Goal: Task Accomplishment & Management: Manage account settings

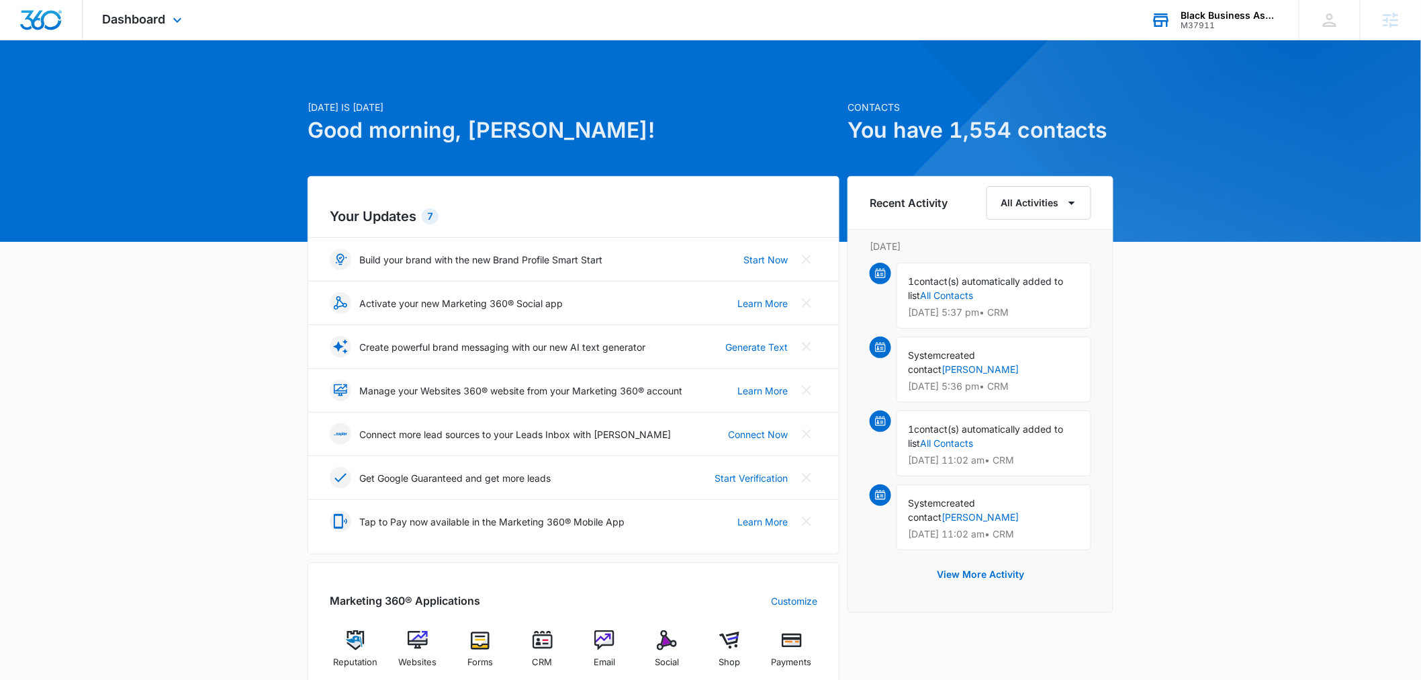
click at [1194, 24] on div "M37911" at bounding box center [1230, 25] width 98 height 9
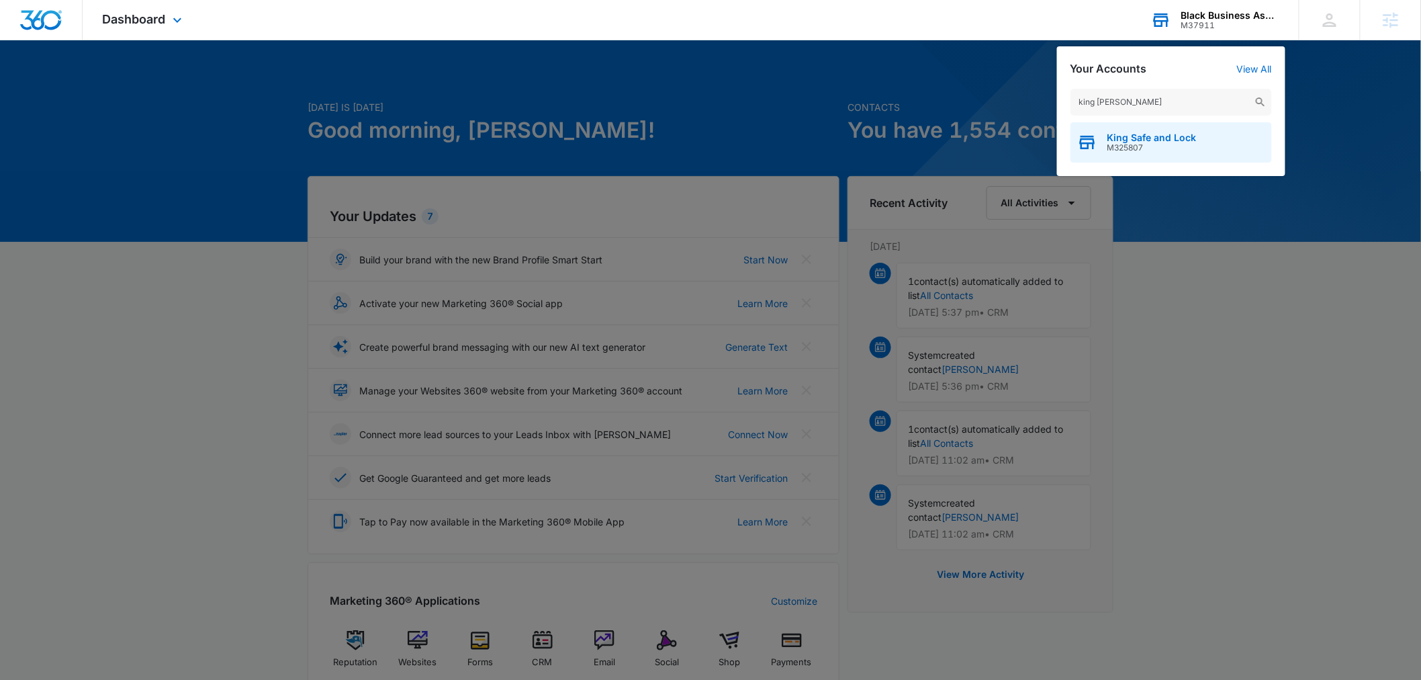
type input "king saf"
click at [1151, 151] on span "M325807" at bounding box center [1152, 147] width 89 height 9
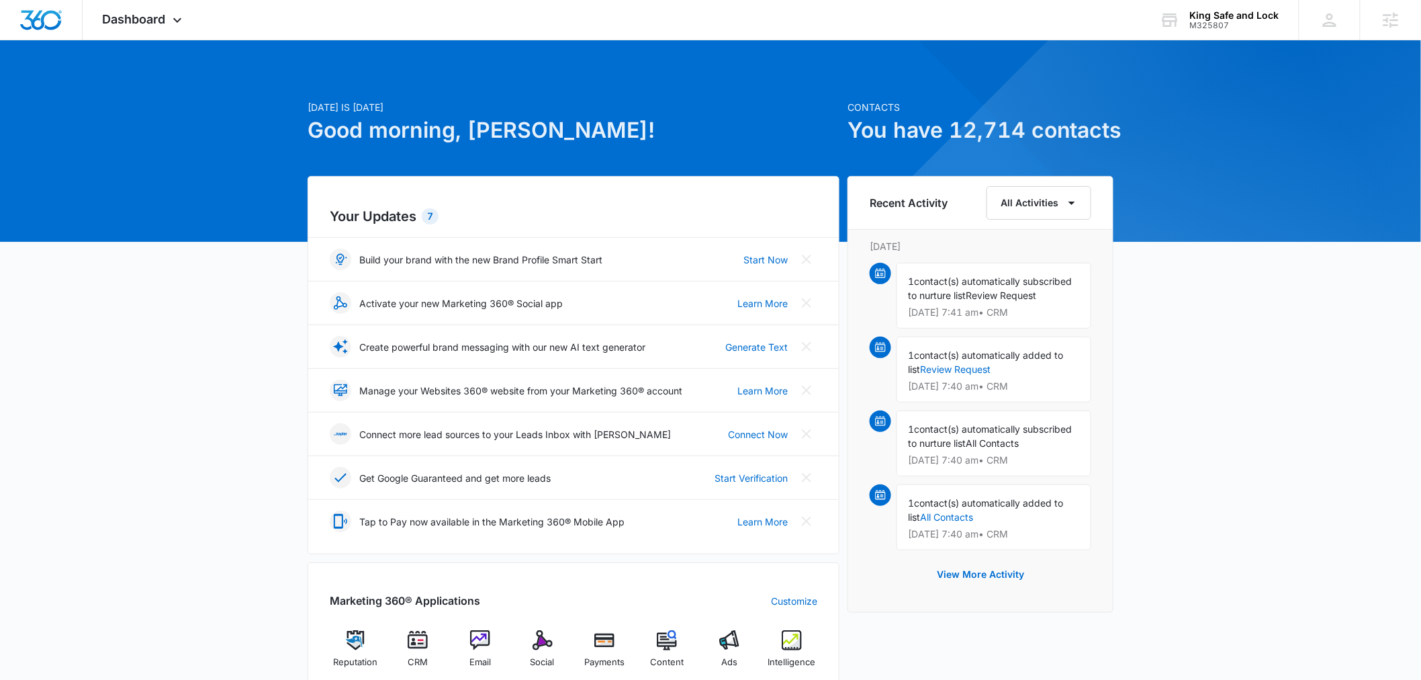
drag, startPoint x: 1353, startPoint y: 117, endPoint x: 1286, endPoint y: 75, distance: 79.0
click at [1353, 117] on div "Today is Tuesday, August 12th Good morning, Chris! Contacts You have 12,714 con…" at bounding box center [710, 625] width 1421 height 1137
click at [1201, 15] on div "King Safe and Lock" at bounding box center [1234, 15] width 89 height 11
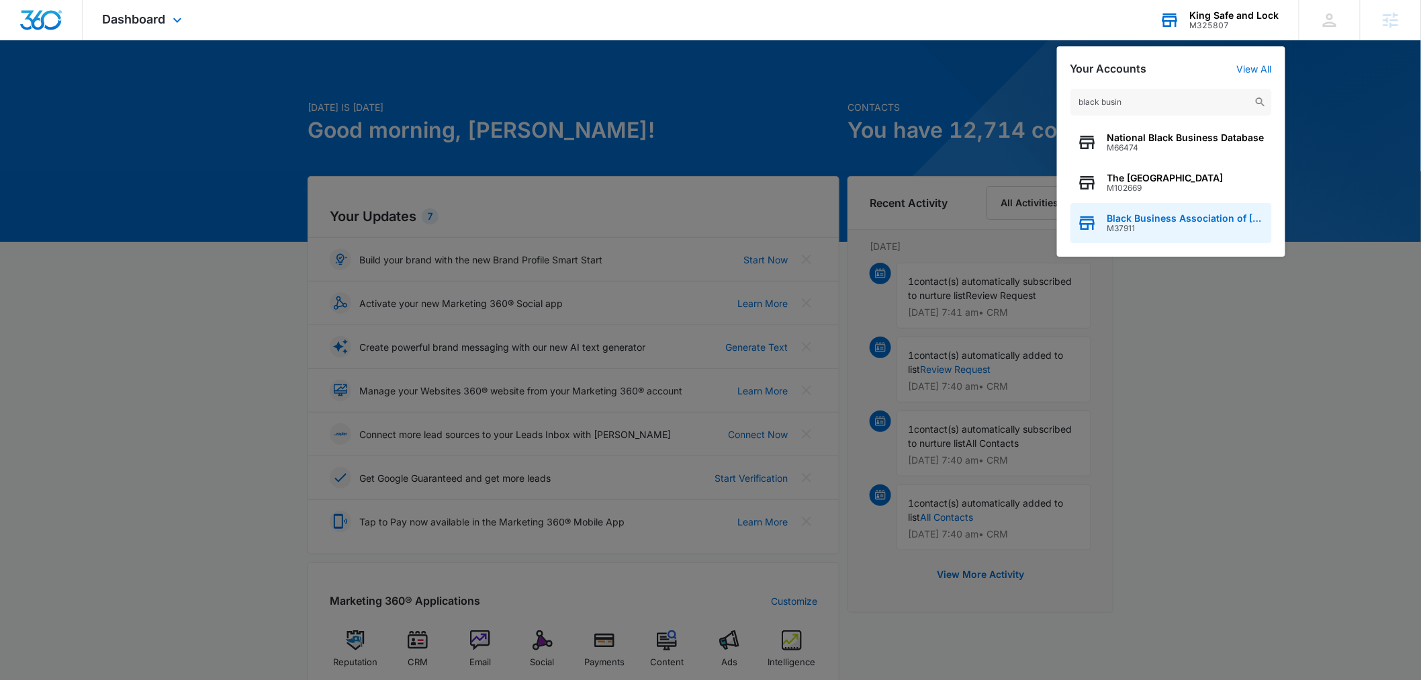
type input "black busin"
click at [1196, 226] on span "M37911" at bounding box center [1187, 228] width 158 height 9
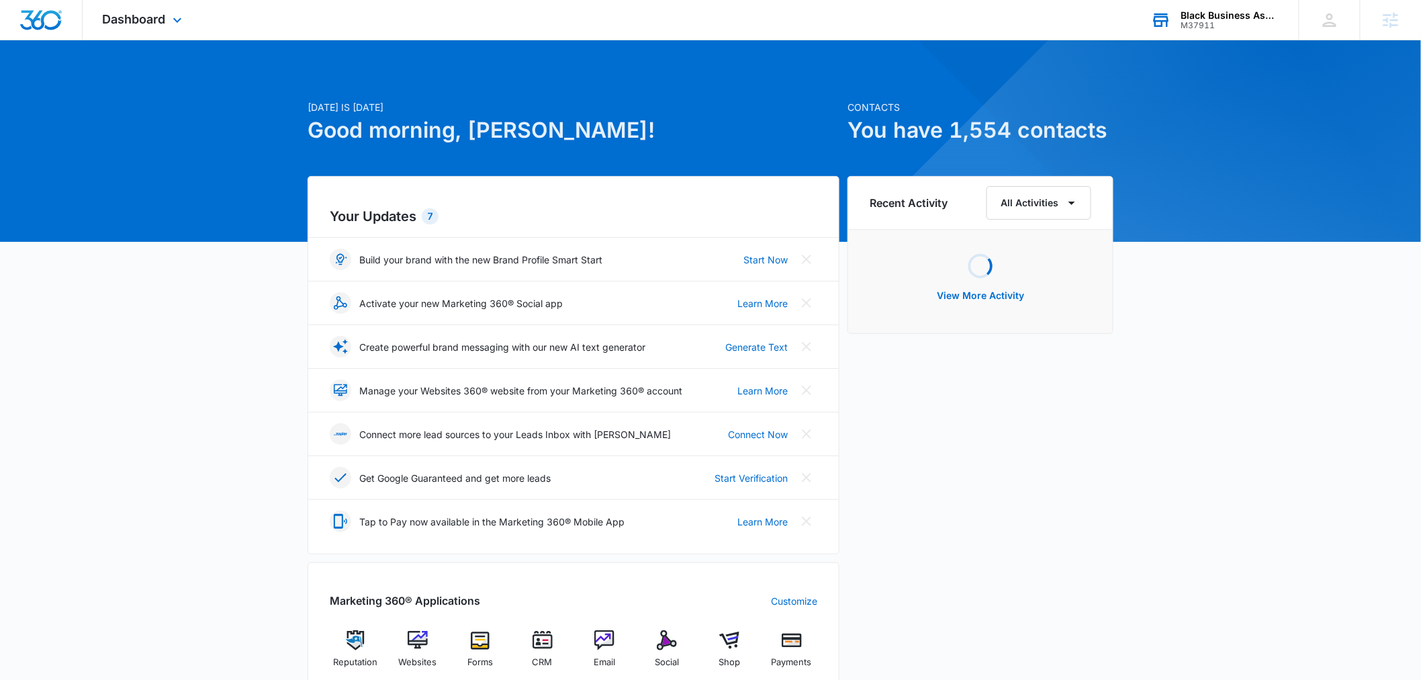
click at [159, 36] on div "Dashboard Apps Reputation Websites Forms CRM Email Social Shop Payments POS Con…" at bounding box center [144, 20] width 123 height 40
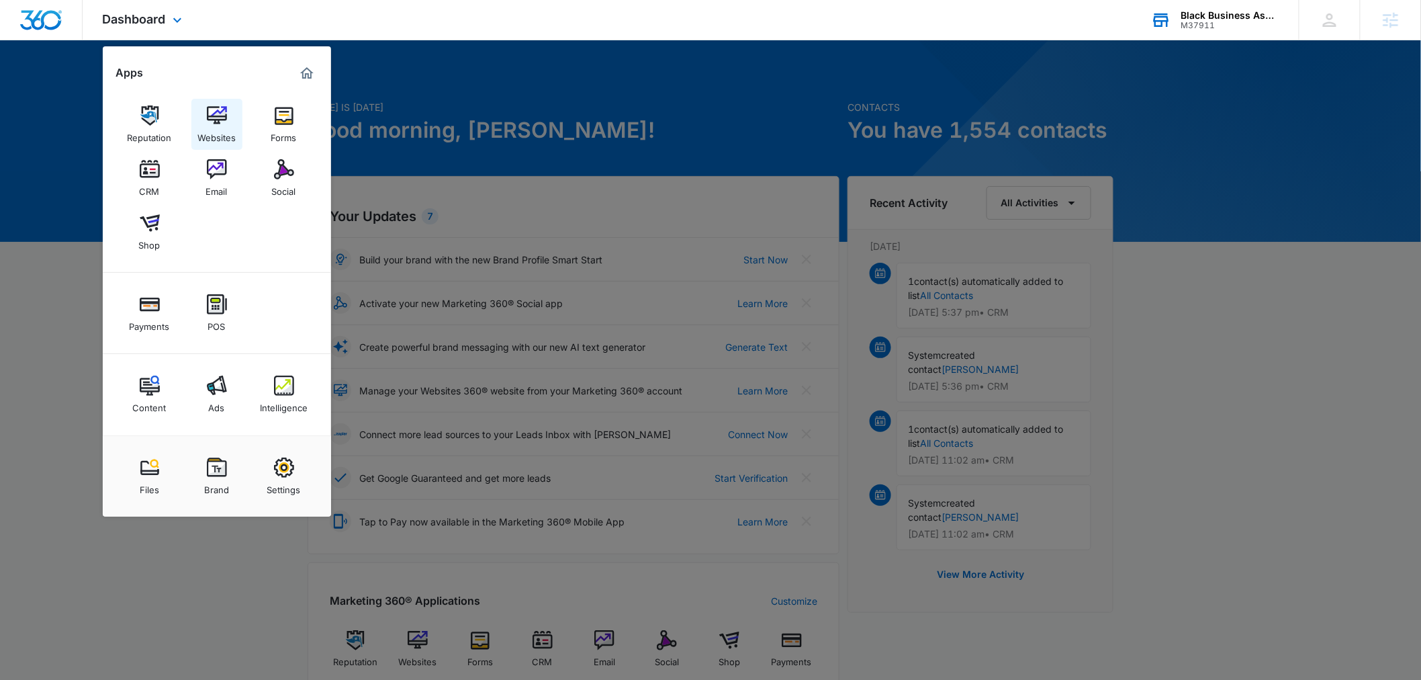
click at [236, 116] on link "Websites" at bounding box center [216, 124] width 51 height 51
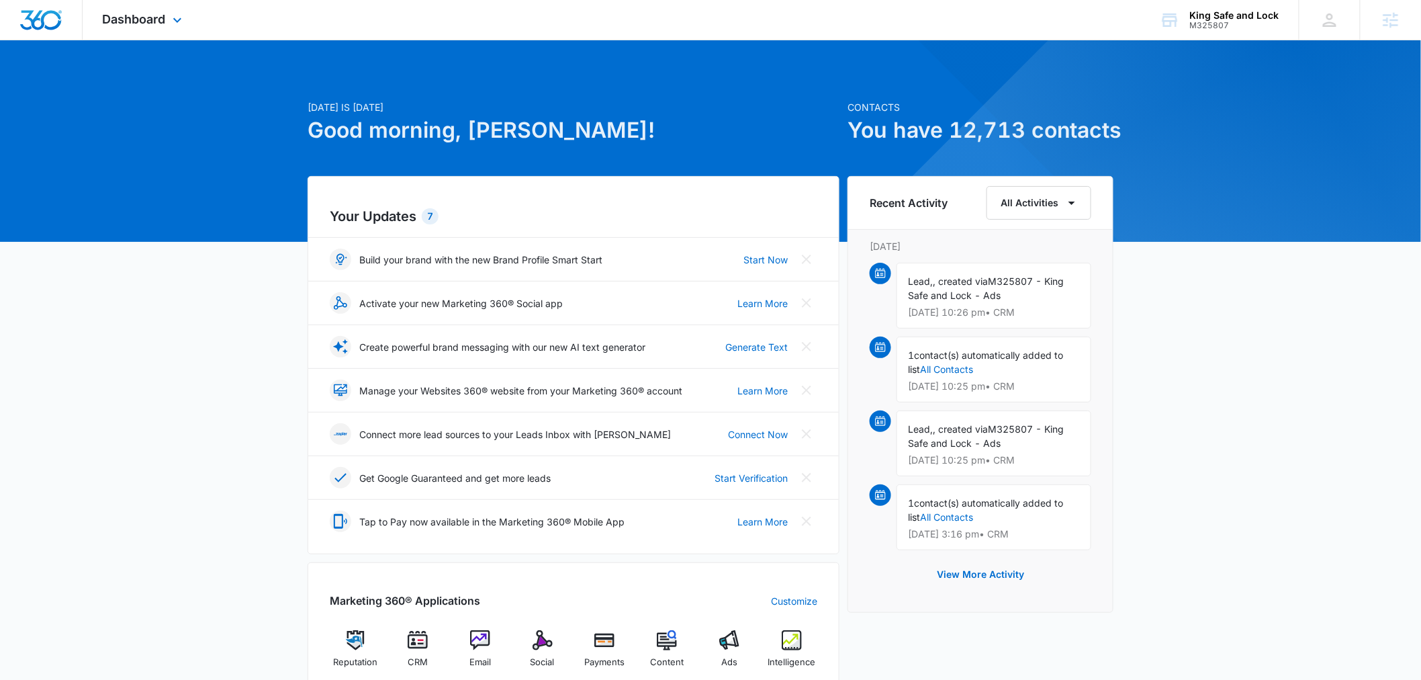
click at [181, 12] on div "Dashboard Apps Reputation CRM Email Social Payments POS Content Ads Intelligenc…" at bounding box center [144, 20] width 123 height 40
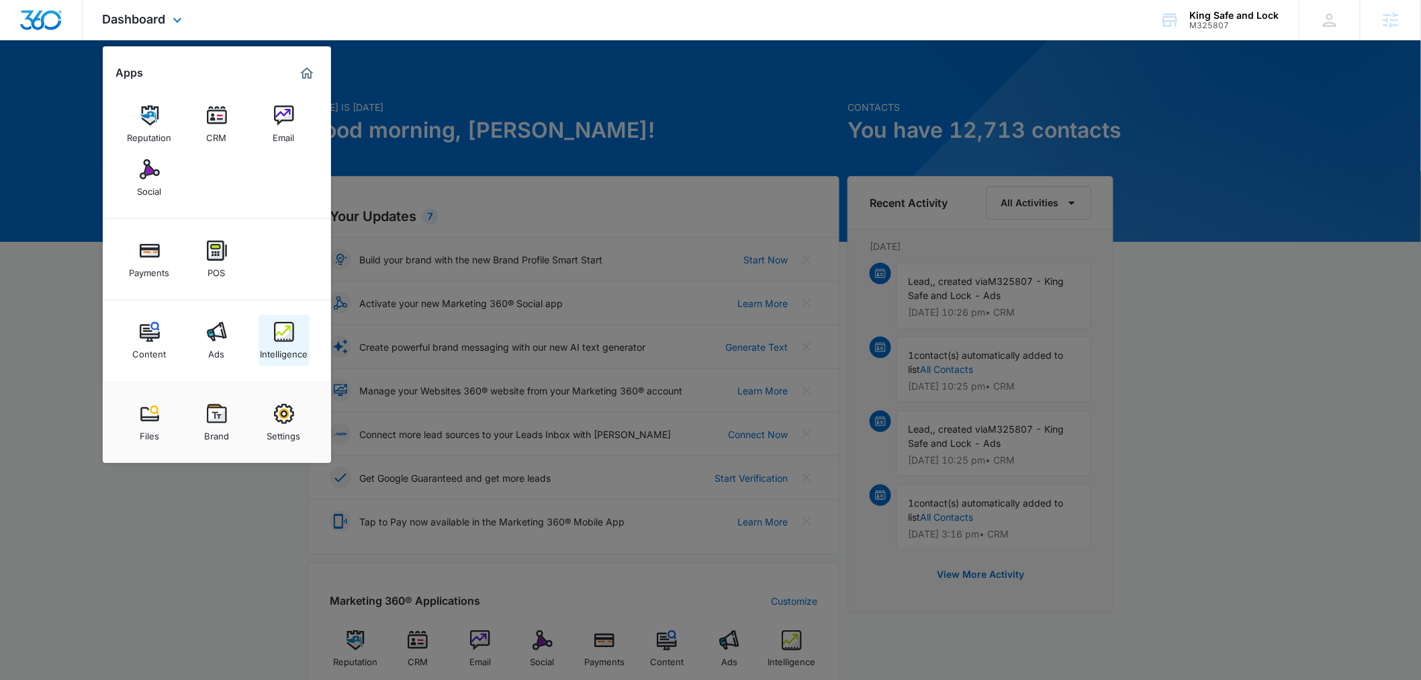
click at [289, 333] on img at bounding box center [284, 332] width 20 height 20
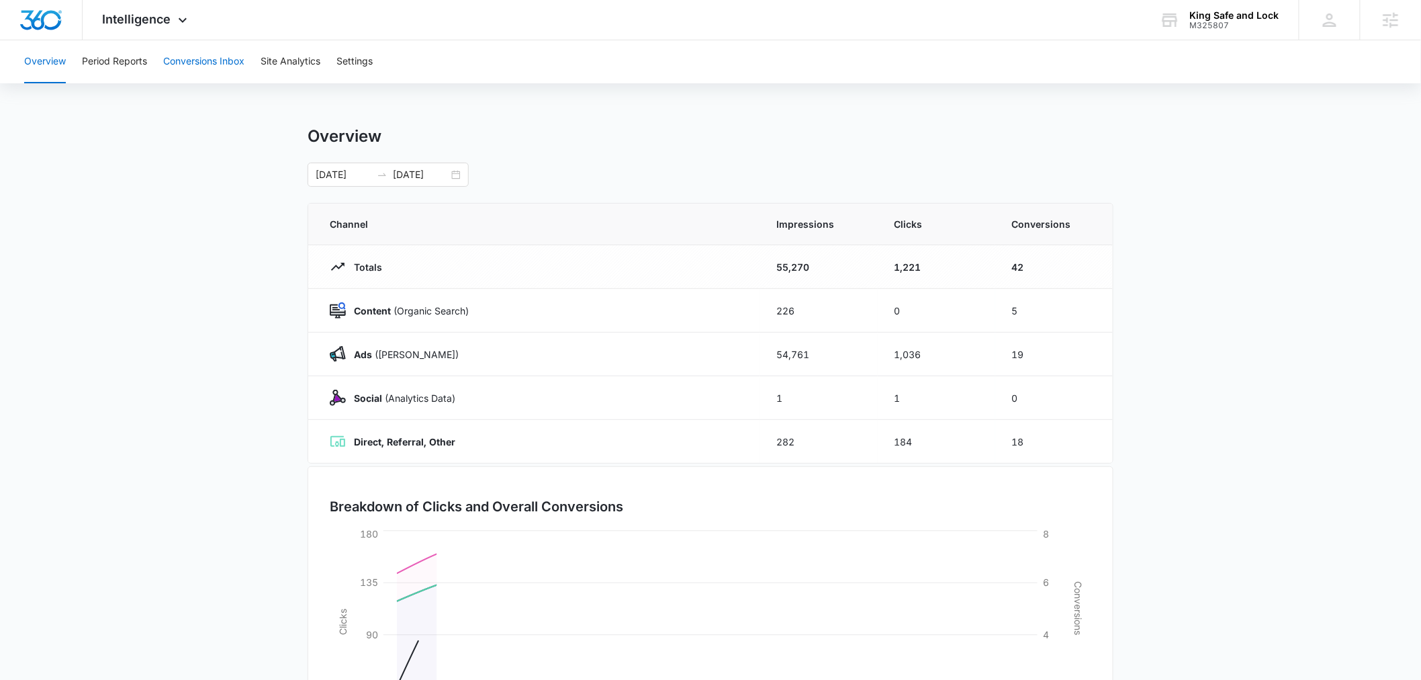
click at [217, 54] on button "Conversions Inbox" at bounding box center [203, 61] width 81 height 43
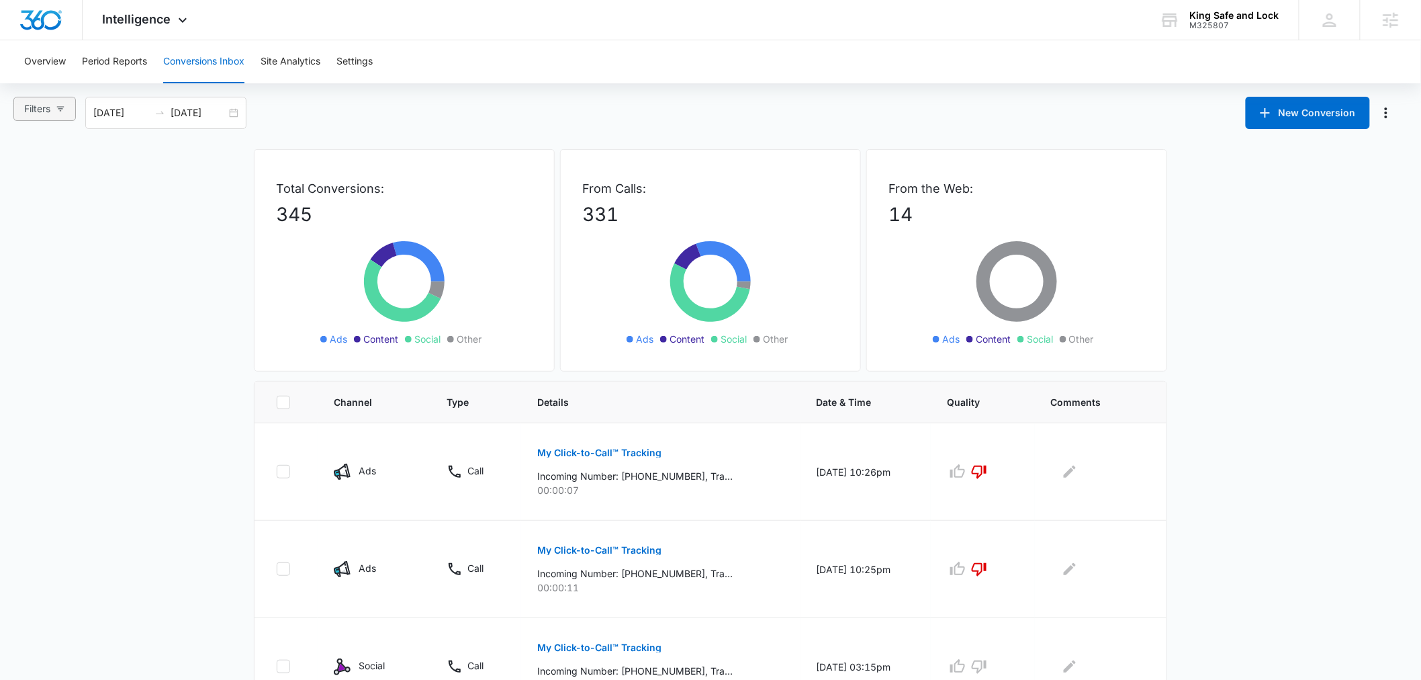
click at [41, 108] on span "Filters" at bounding box center [37, 108] width 26 height 15
click at [65, 312] on span "Web Only" at bounding box center [59, 309] width 54 height 11
click at [32, 312] on input "Web Only" at bounding box center [26, 309] width 11 height 11
radio input "true"
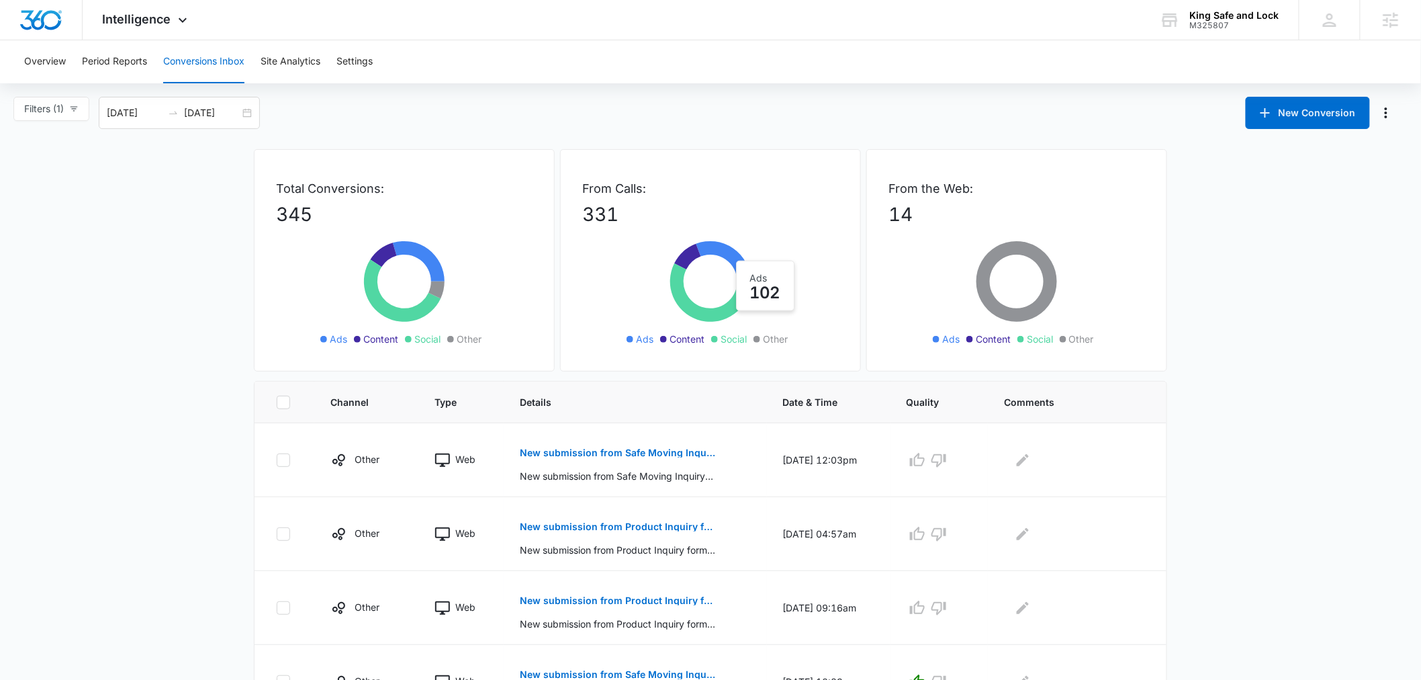
drag, startPoint x: 1333, startPoint y: 491, endPoint x: 1017, endPoint y: 488, distance: 315.7
click at [1332, 491] on main "Filters (1) Filter Channel : All Channels Ads Content Social Other Filter Type …" at bounding box center [710, 650] width 1421 height 1107
click at [637, 455] on p "New submission from Safe Moving Inquiry form" at bounding box center [617, 452] width 195 height 9
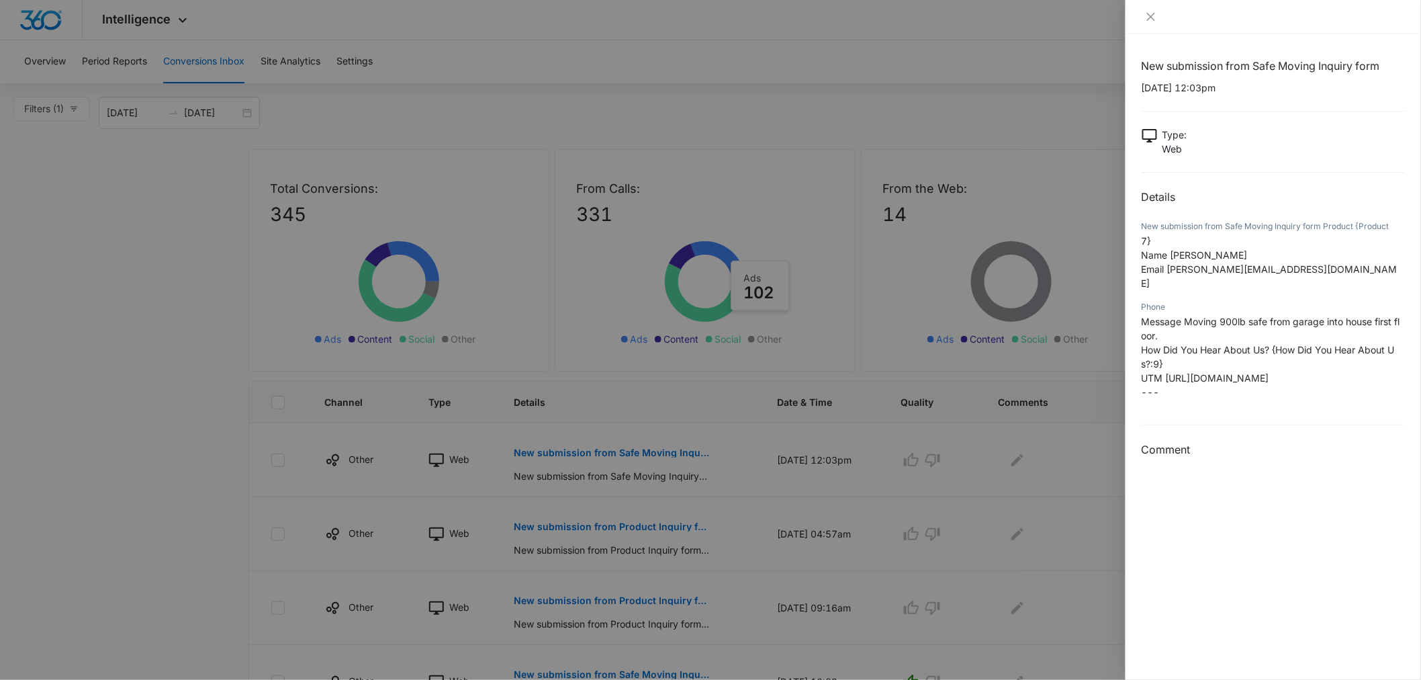
click at [926, 486] on div at bounding box center [710, 340] width 1421 height 680
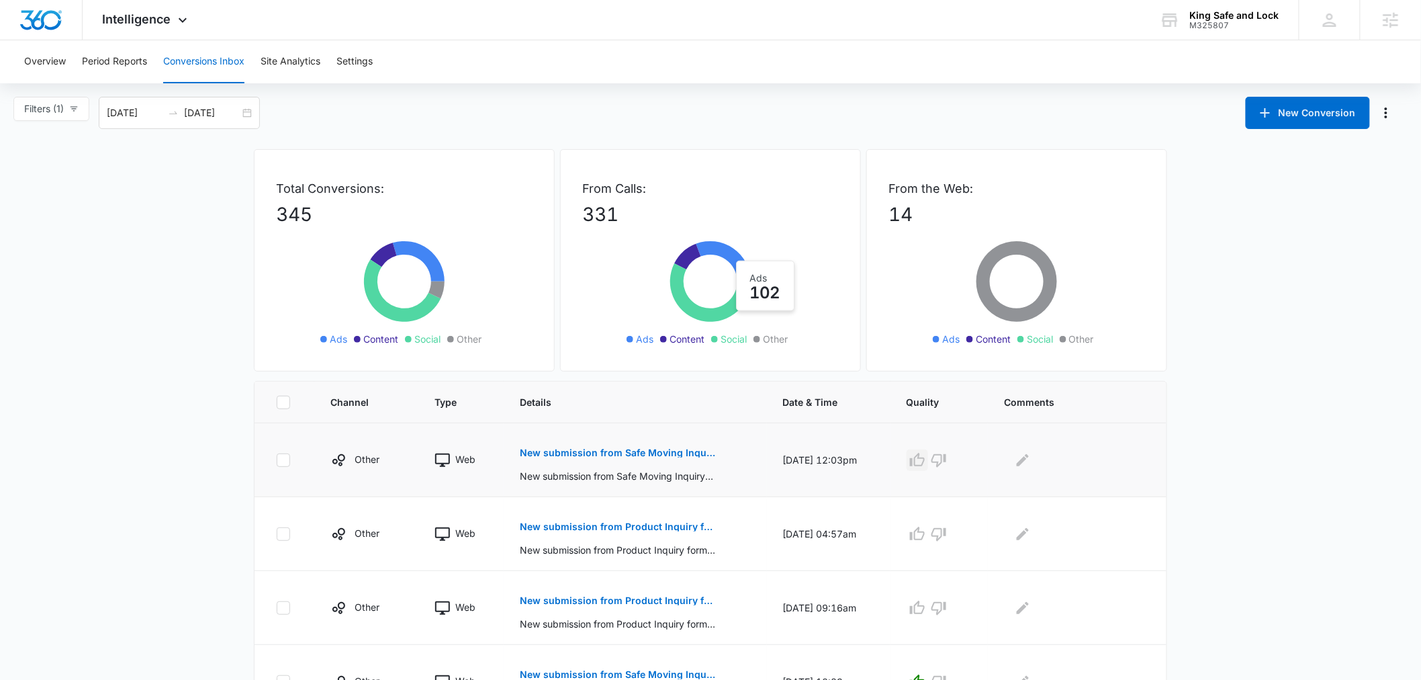
click at [921, 455] on icon "button" at bounding box center [917, 460] width 16 height 16
click at [1028, 458] on icon "Edit Comments" at bounding box center [1023, 459] width 12 height 12
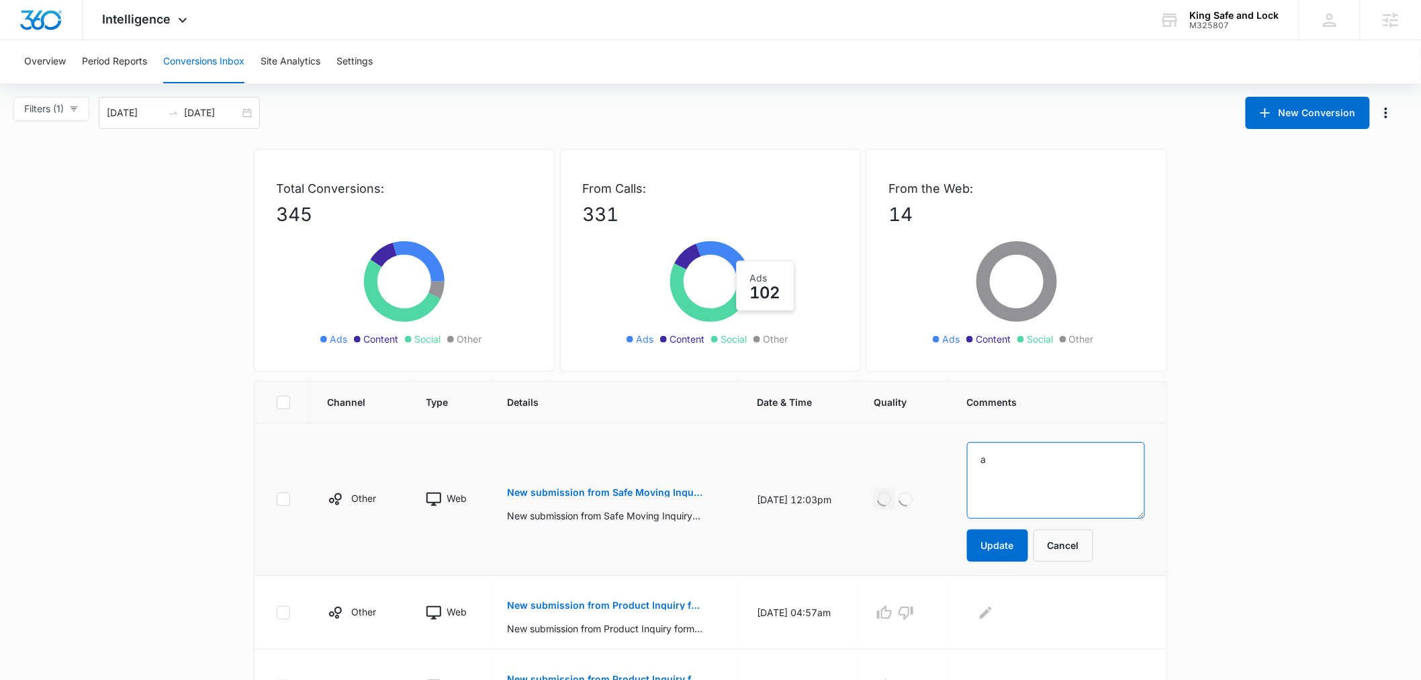
click at [1031, 471] on textarea "a" at bounding box center [1056, 480] width 178 height 77
type textarea "ads"
click at [1017, 552] on button "Update" at bounding box center [997, 545] width 61 height 32
click at [582, 602] on p "New submission from Product Inquiry form" at bounding box center [604, 604] width 195 height 9
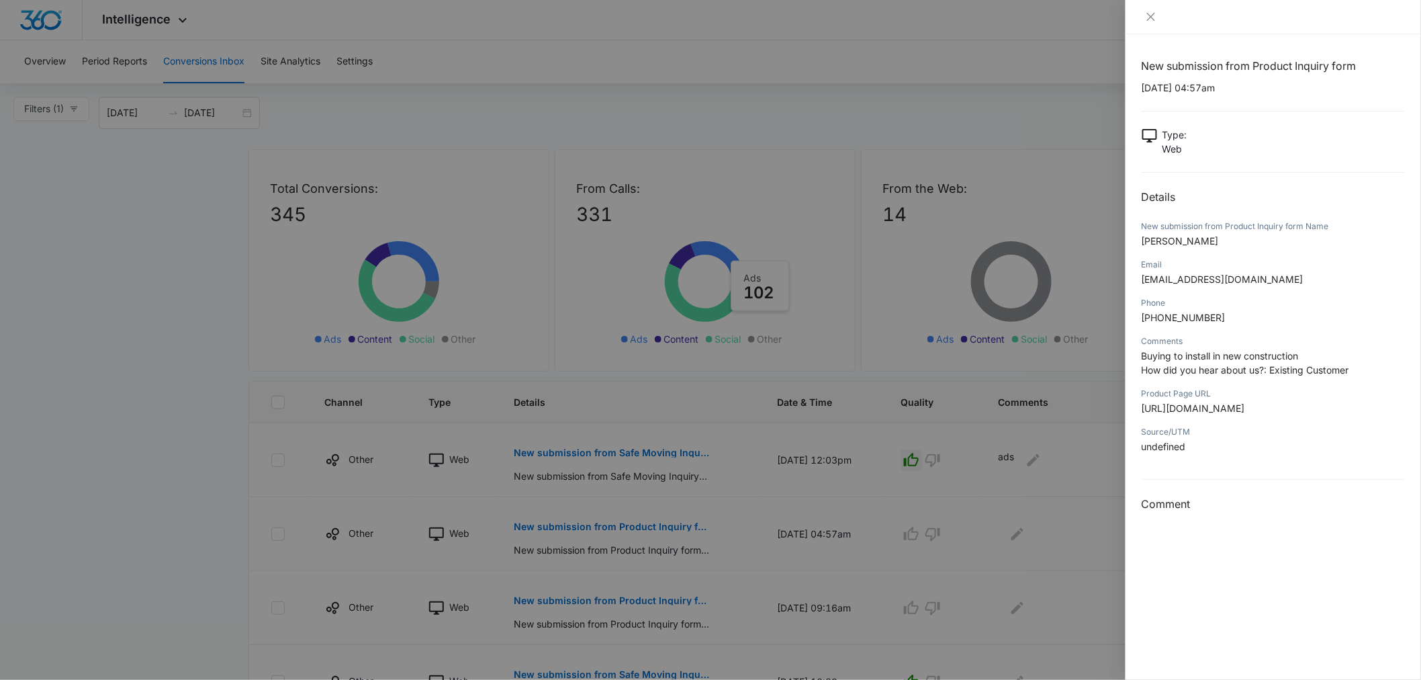
click at [975, 527] on div at bounding box center [710, 340] width 1421 height 680
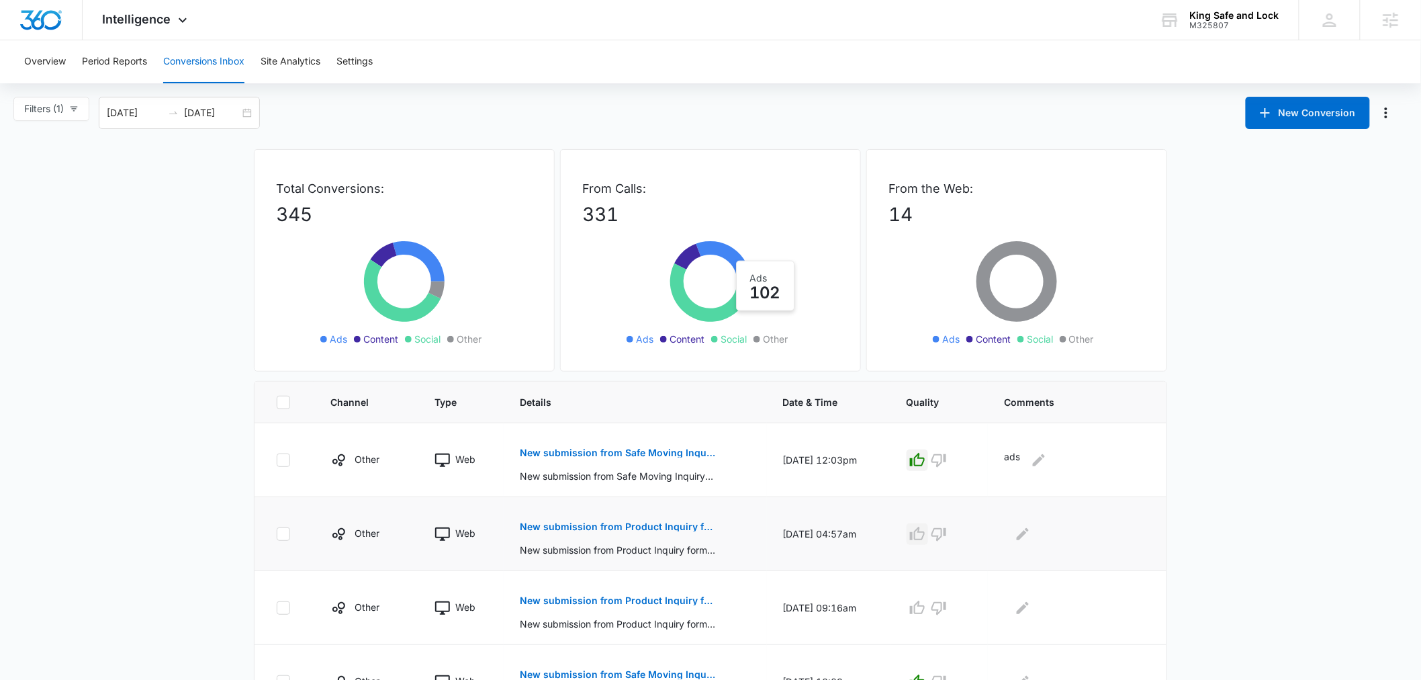
click at [924, 538] on icon "button" at bounding box center [917, 534] width 16 height 16
click at [1031, 535] on icon "Edit Comments" at bounding box center [1023, 534] width 16 height 16
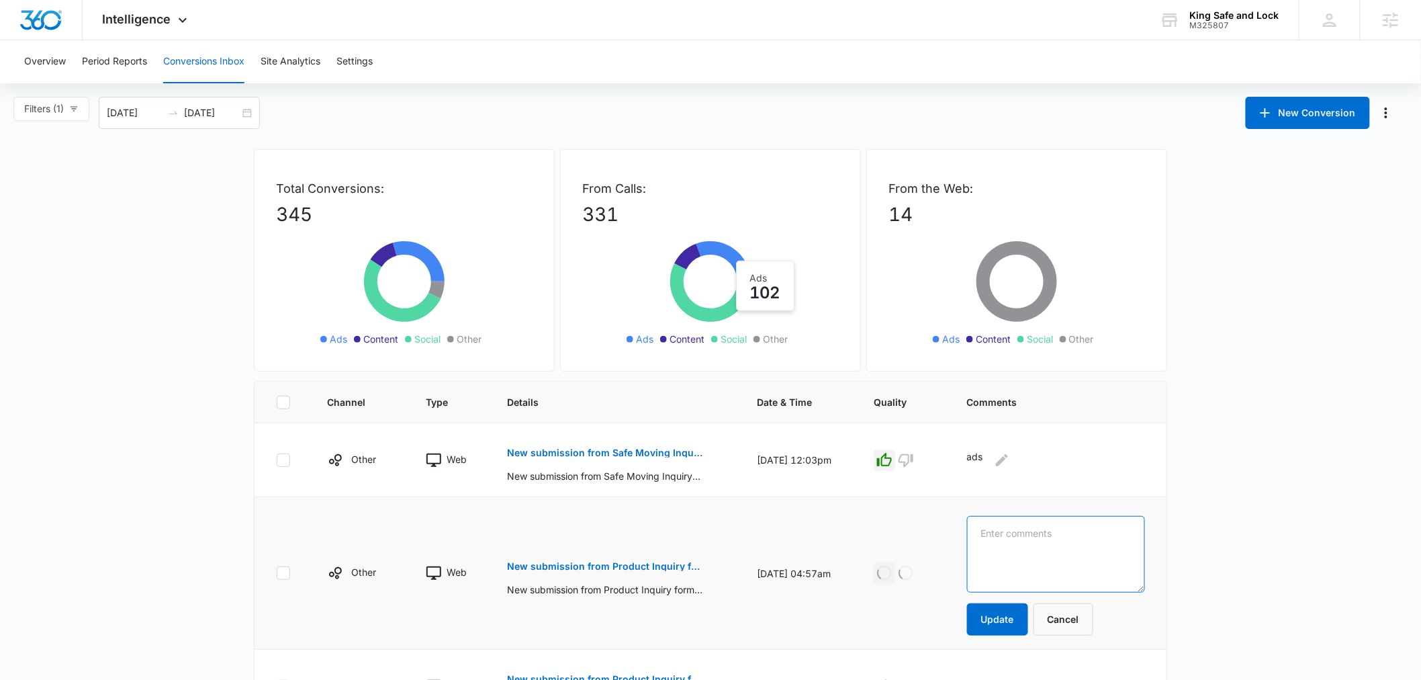
click at [1031, 535] on textarea at bounding box center [1056, 554] width 178 height 77
type textarea "existing customer"
click at [1028, 617] on button "Update" at bounding box center [997, 619] width 61 height 32
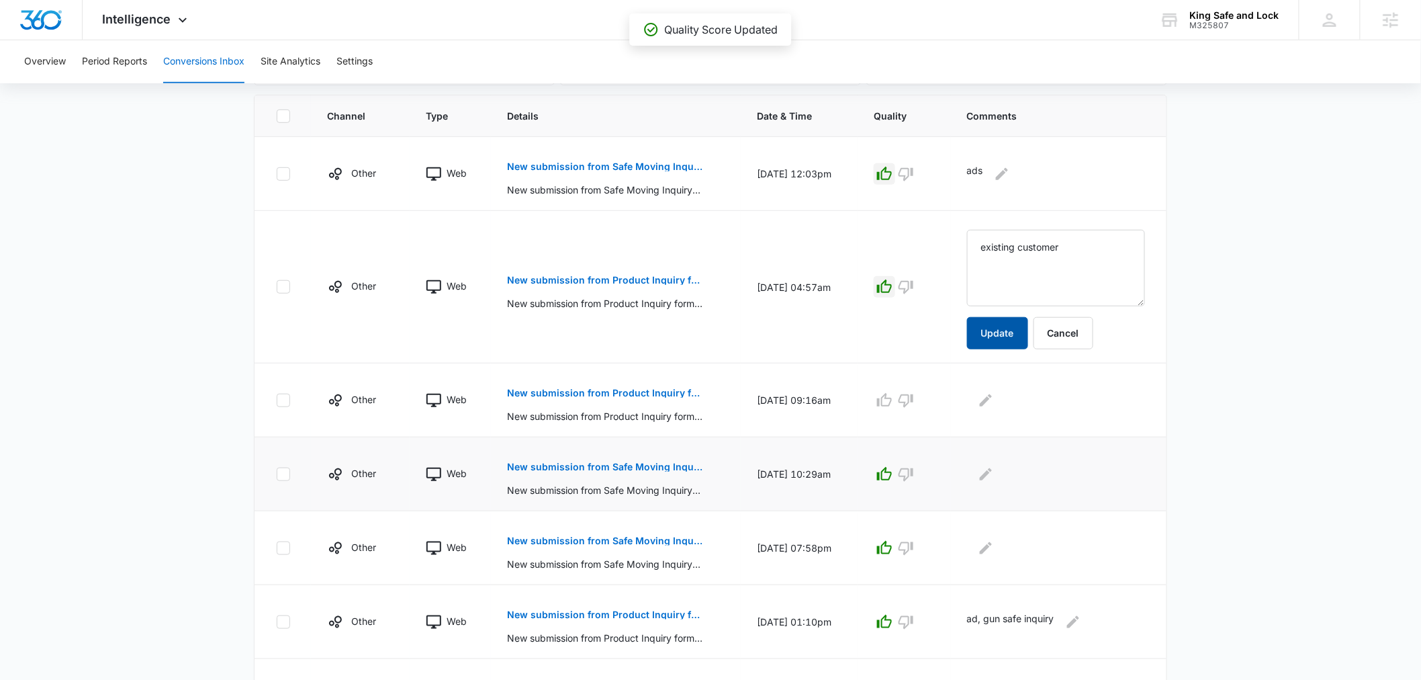
scroll to position [298, 0]
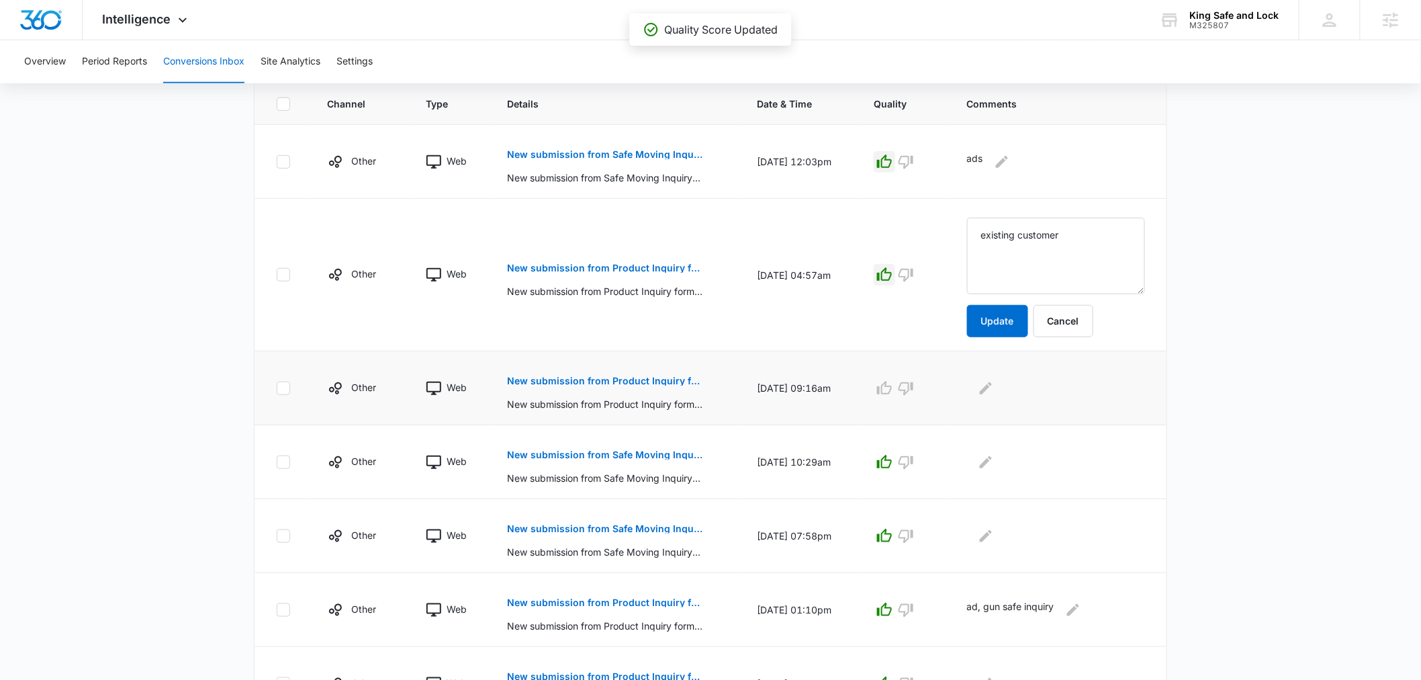
click at [630, 377] on p "New submission from Product Inquiry form" at bounding box center [604, 380] width 195 height 9
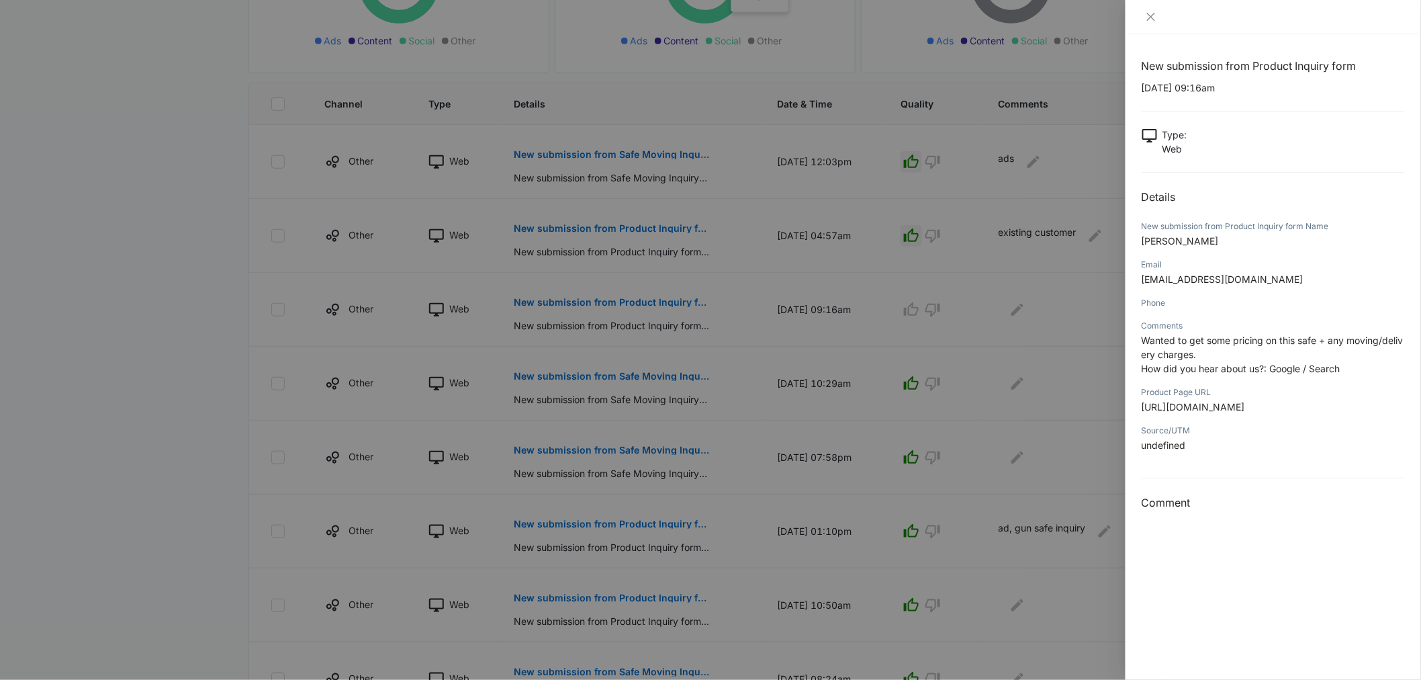
click at [936, 361] on div at bounding box center [710, 340] width 1421 height 680
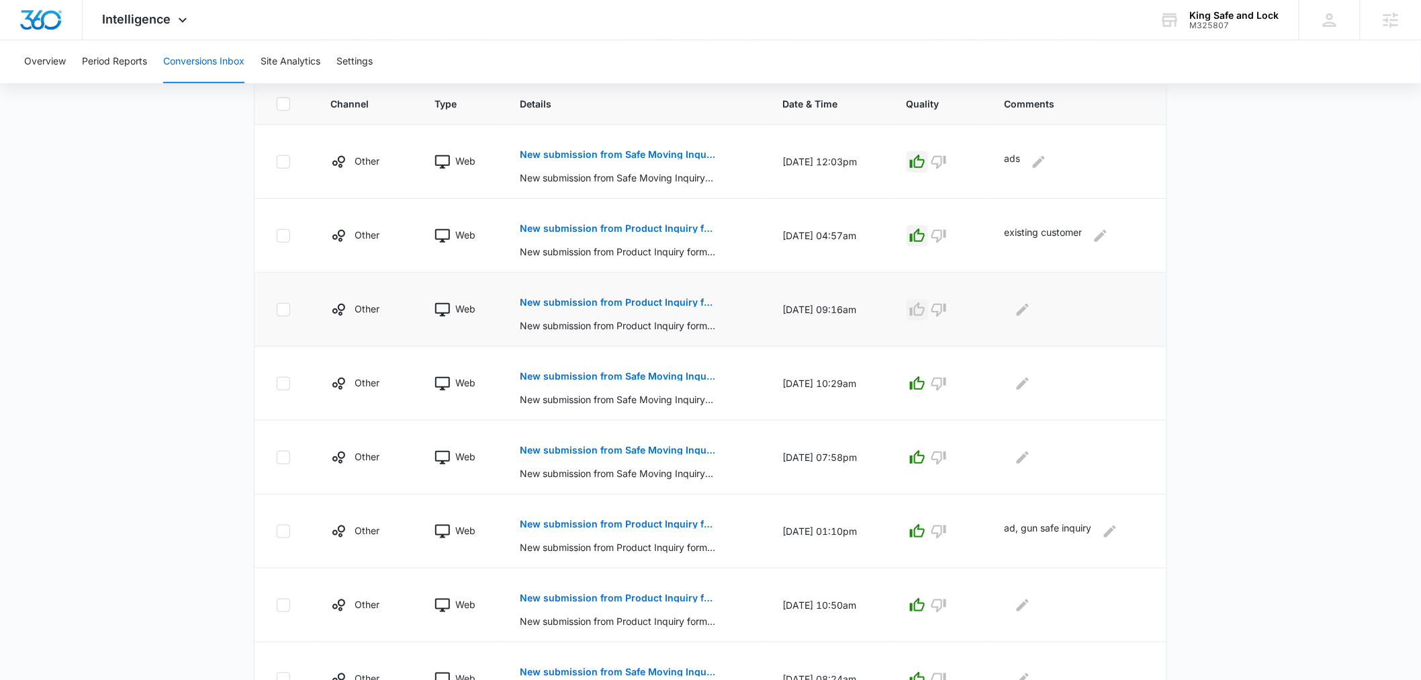
click at [918, 316] on icon "button" at bounding box center [917, 310] width 16 height 16
click at [1307, 433] on main "Filters (1) Filter Channel : All Channels Ads Content Social Other Filter Type …" at bounding box center [710, 352] width 1421 height 1107
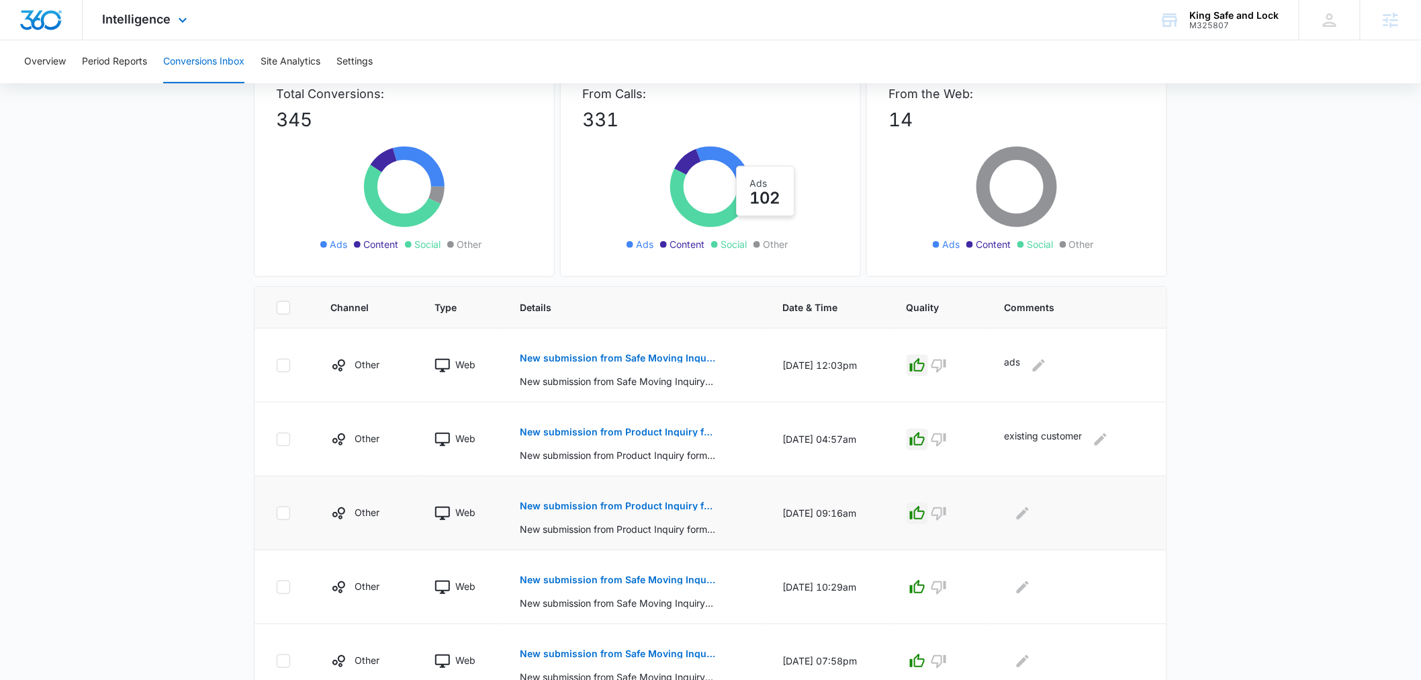
scroll to position [0, 0]
